Goal: Information Seeking & Learning: Learn about a topic

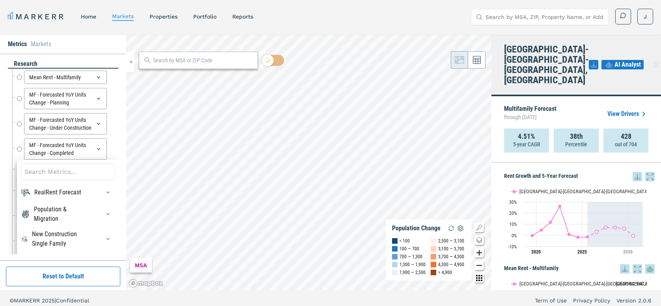
scroll to position [5, 0]
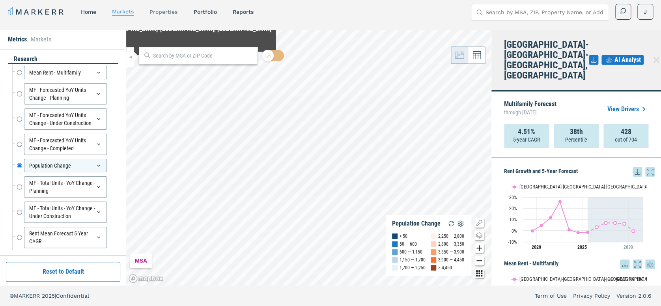
click at [156, 9] on link "properties" at bounding box center [163, 12] width 28 height 6
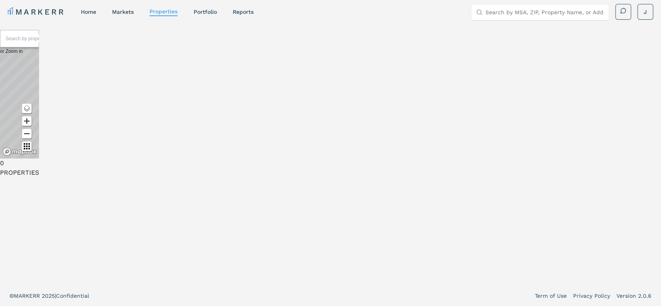
click at [65, 43] on input "text" at bounding box center [35, 39] width 59 height 8
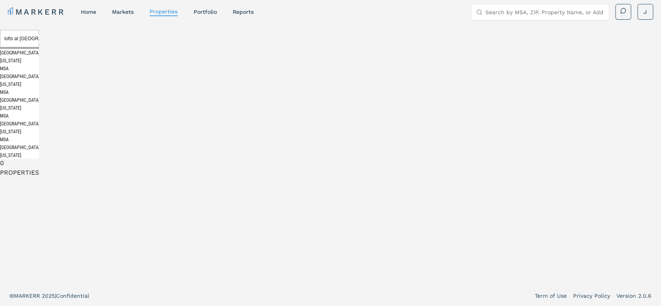
type input "lofts at [GEOGRAPHIC_DATA]"
click at [39, 207] on div "The Lofts At [GEOGRAPHIC_DATA] undefined undefined, [GEOGRAPHIC_DATA]" at bounding box center [19, 186] width 39 height 39
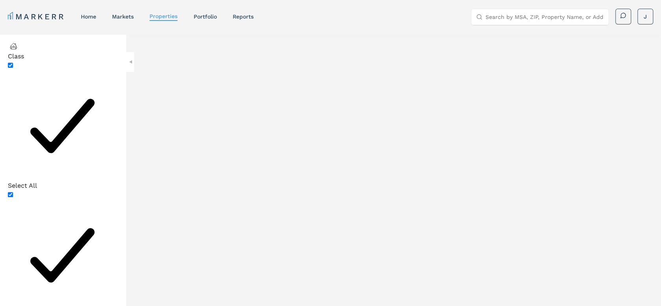
scroll to position [242, 0]
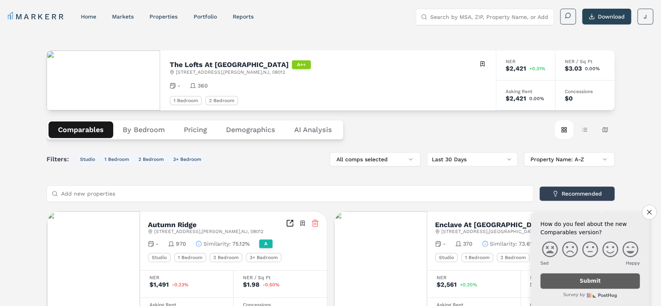
scroll to position [175, 0]
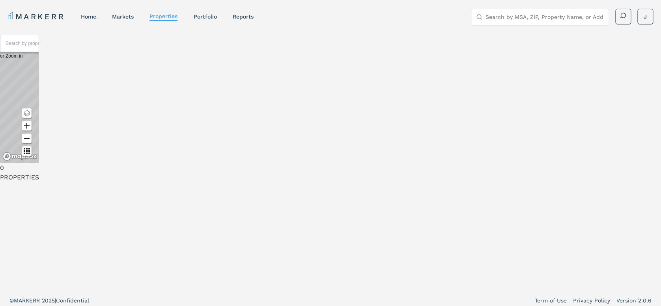
click at [65, 47] on input "text" at bounding box center [35, 43] width 59 height 8
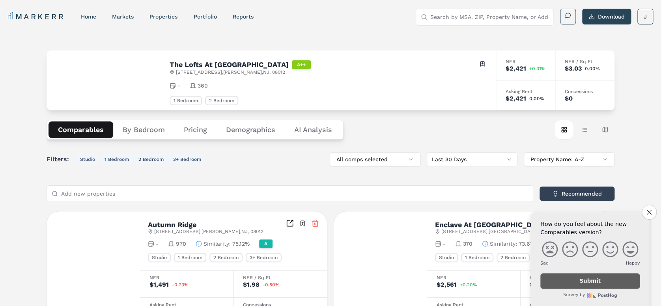
scroll to position [14, 0]
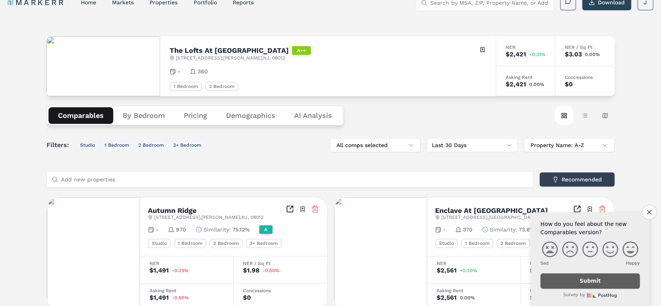
click at [237, 114] on button "Demographics" at bounding box center [250, 115] width 68 height 17
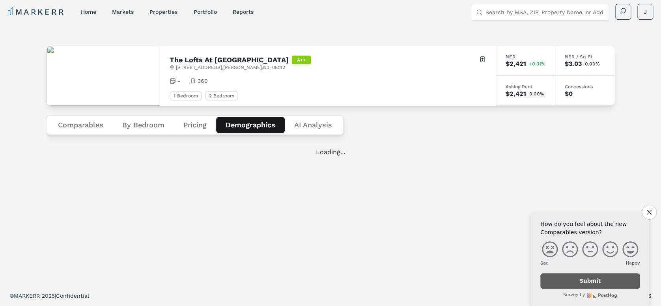
scroll to position [5, 0]
click at [322, 117] on Analysis "AI Analysis" at bounding box center [313, 125] width 57 height 17
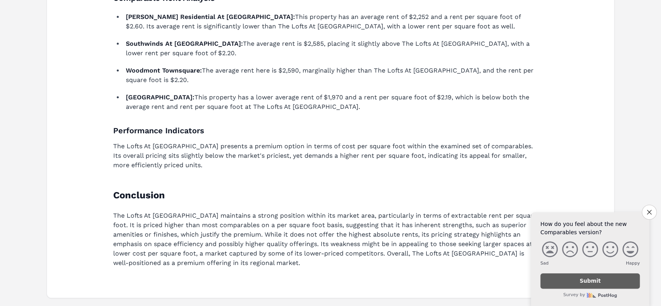
scroll to position [358, 0]
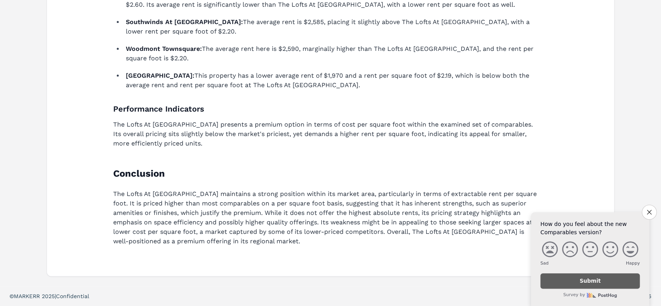
drag, startPoint x: 645, startPoint y: 210, endPoint x: 629, endPoint y: 208, distance: 15.5
click at [645, 210] on button "Close survey" at bounding box center [648, 212] width 15 height 15
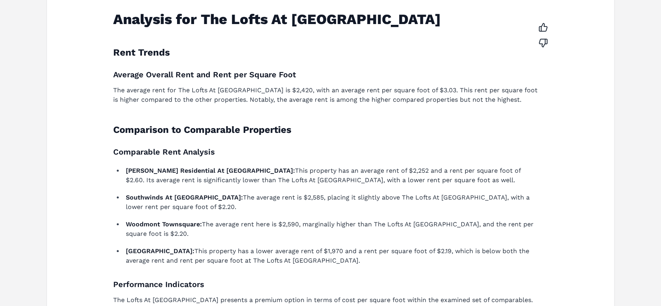
scroll to position [95, 0]
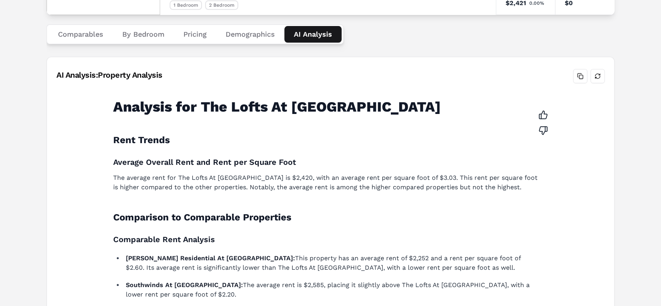
click at [252, 35] on button "Demographics" at bounding box center [250, 34] width 68 height 17
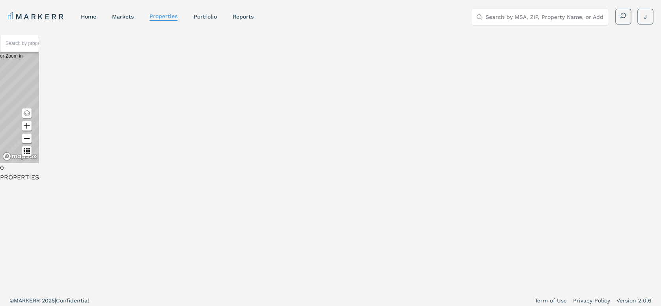
click at [65, 47] on input "text" at bounding box center [35, 43] width 59 height 8
paste input "08012"
type input "08012"
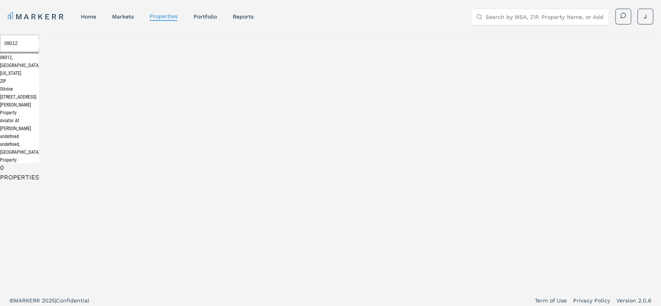
click at [39, 77] on div "08012, [GEOGRAPHIC_DATA], [US_STATE]" at bounding box center [19, 66] width 39 height 24
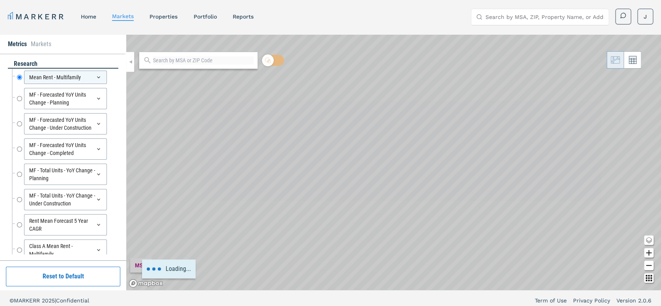
scroll to position [5, 0]
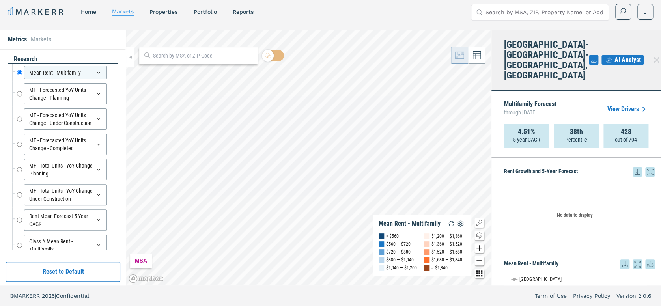
click at [231, 59] on input "text" at bounding box center [203, 56] width 101 height 8
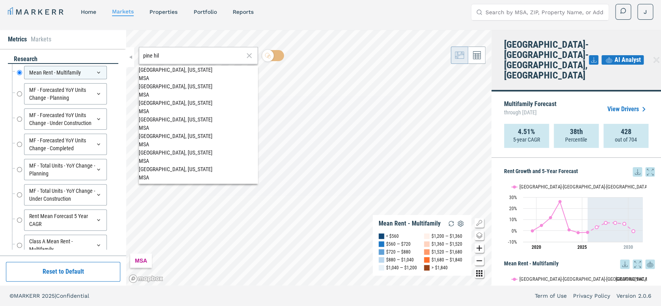
click at [181, 82] on div "[GEOGRAPHIC_DATA], [US_STATE]" at bounding box center [198, 86] width 119 height 8
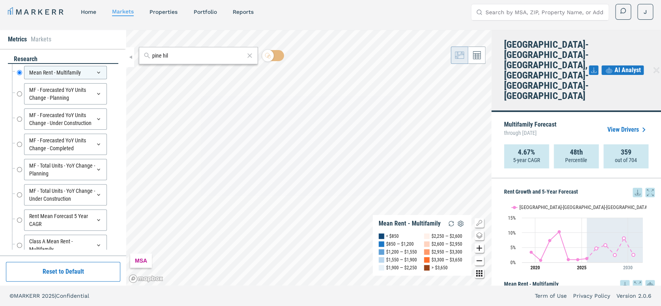
drag, startPoint x: 618, startPoint y: 58, endPoint x: 449, endPoint y: 111, distance: 176.7
click at [618, 65] on span "AI Analyst" at bounding box center [627, 69] width 26 height 9
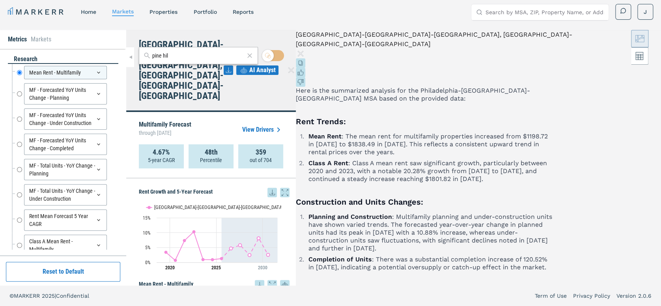
click at [233, 65] on icon at bounding box center [227, 69] width 9 height 9
drag, startPoint x: 410, startPoint y: 91, endPoint x: 416, endPoint y: 86, distance: 7.7
click at [296, 178] on div "Rent Growth and 5-Year Forecast Rent Growth and 5-Year Forecast Line chart with…" at bounding box center [210, 231] width 169 height 107
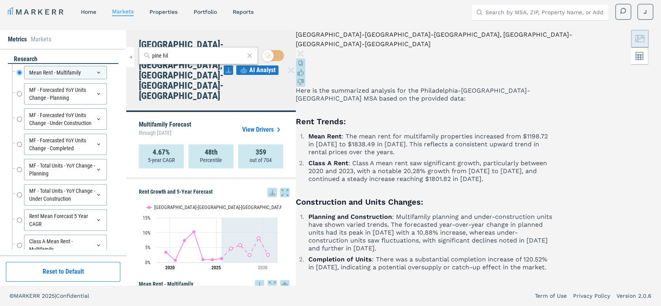
click at [276, 65] on span "AI Analyst" at bounding box center [262, 69] width 26 height 9
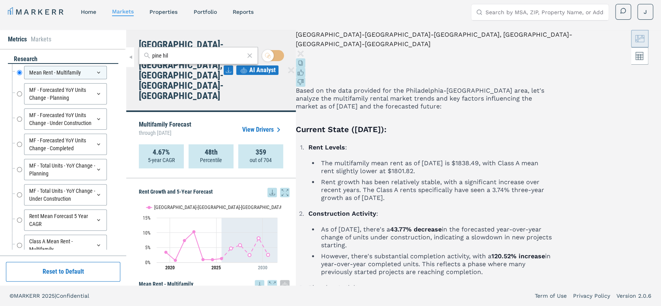
click at [233, 65] on icon at bounding box center [227, 69] width 9 height 9
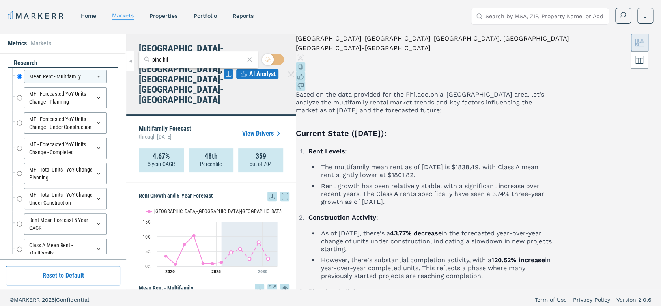
scroll to position [0, 0]
click at [233, 70] on icon at bounding box center [227, 74] width 9 height 9
click at [276, 70] on span "AI Analyst" at bounding box center [262, 74] width 26 height 9
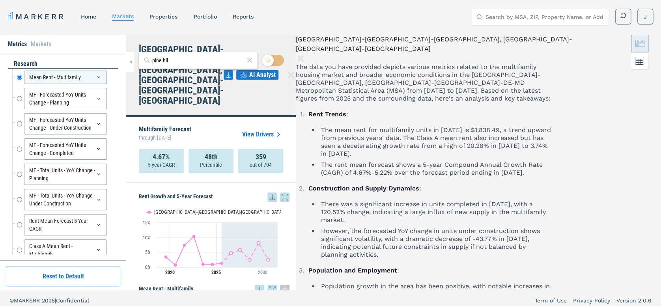
click at [171, 63] on input "pine hil" at bounding box center [198, 60] width 92 height 8
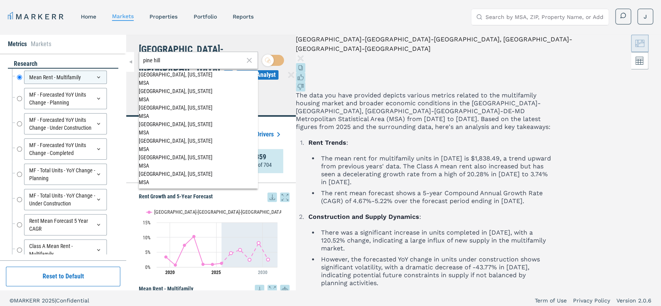
click at [196, 76] on span "[GEOGRAPHIC_DATA], [US_STATE] MSA" at bounding box center [198, 78] width 119 height 15
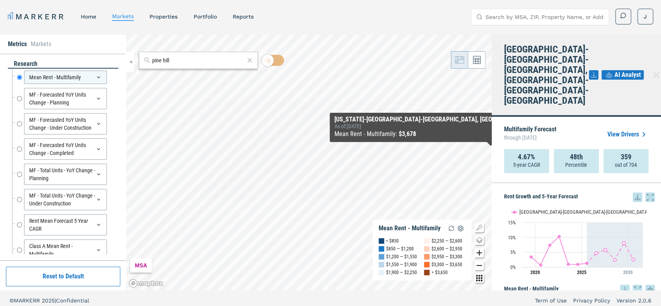
click at [591, 72] on icon at bounding box center [593, 74] width 5 height 5
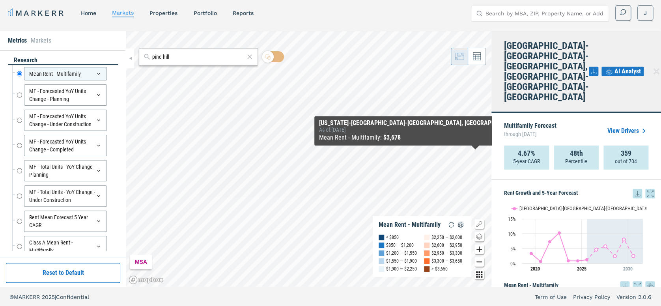
scroll to position [5, 0]
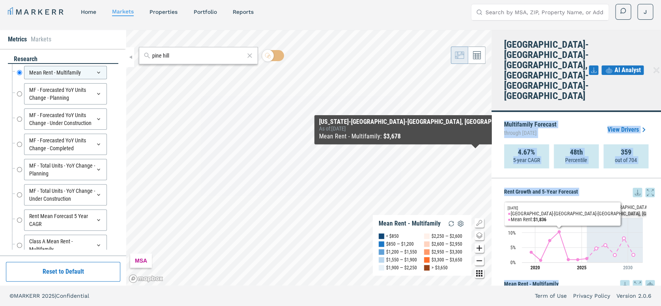
drag, startPoint x: 504, startPoint y: 104, endPoint x: 559, endPoint y: 257, distance: 162.5
click at [559, 257] on div "[GEOGRAPHIC_DATA]-[GEOGRAPHIC_DATA]-[GEOGRAPHIC_DATA], [GEOGRAPHIC_DATA]-[GEOGR…" at bounding box center [575, 157] width 169 height 255
drag, startPoint x: 559, startPoint y: 257, endPoint x: 503, endPoint y: 102, distance: 164.2
click at [503, 112] on div "Multifamily Forecast through [DATE] View Drivers 4.67% 5-year CAGR 48th Percent…" at bounding box center [575, 145] width 169 height 66
click at [516, 121] on p "Multifamily Forecast through [DATE]" at bounding box center [530, 129] width 52 height 17
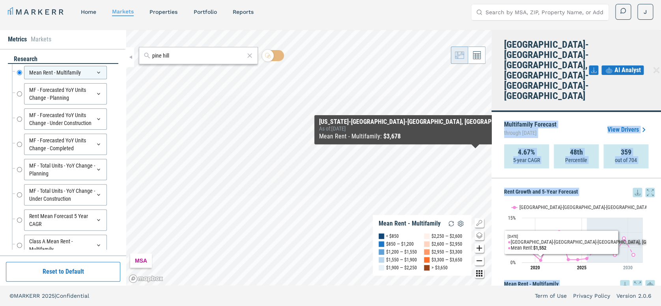
drag, startPoint x: 504, startPoint y: 101, endPoint x: 548, endPoint y: 283, distance: 186.5
click at [548, 283] on div "[GEOGRAPHIC_DATA]-[GEOGRAPHIC_DATA]-[GEOGRAPHIC_DATA], [GEOGRAPHIC_DATA]-[GEOGR…" at bounding box center [575, 157] width 169 height 255
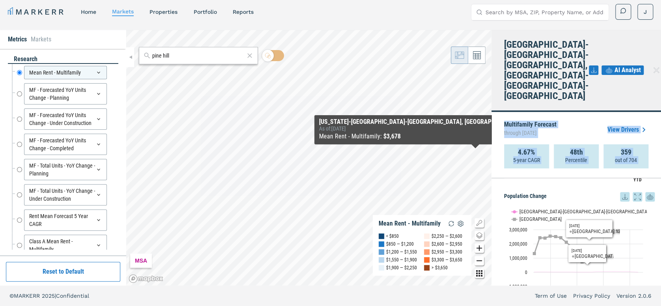
scroll to position [1784, 0]
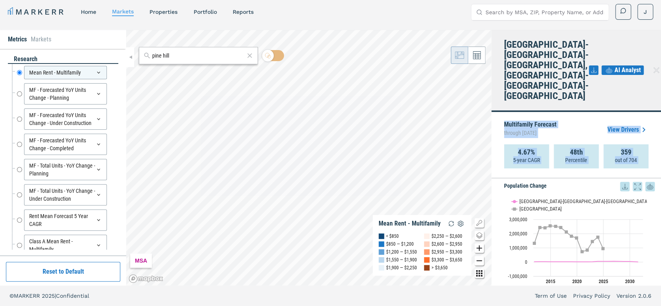
click at [604, 65] on icon at bounding box center [608, 69] width 9 height 9
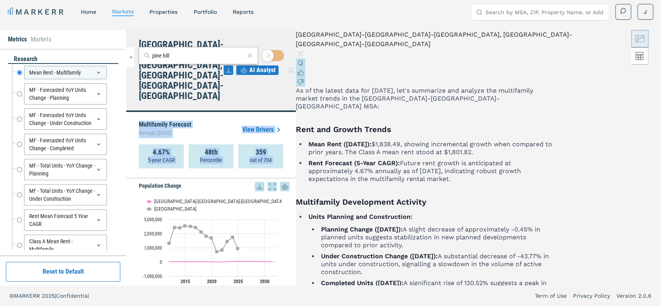
click at [200, 60] on div "pine hill" at bounding box center [198, 55] width 119 height 17
click at [182, 59] on input "pine hill" at bounding box center [198, 56] width 92 height 8
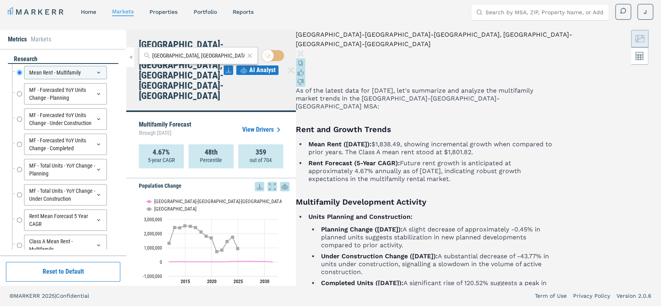
type input "[GEOGRAPHIC_DATA], [GEOGRAPHIC_DATA]"
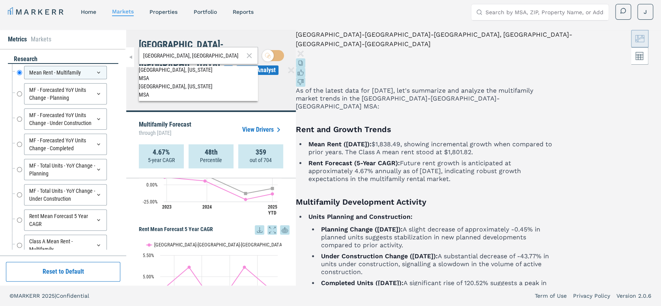
scroll to position [0, 0]
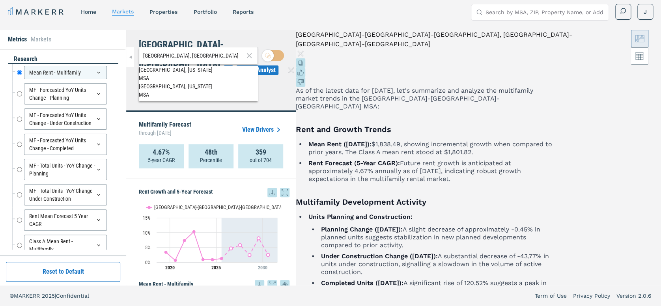
click at [283, 125] on link "View Drivers" at bounding box center [262, 129] width 41 height 9
